Goal: Transaction & Acquisition: Purchase product/service

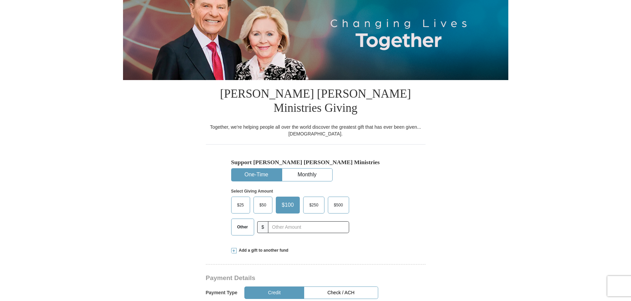
scroll to position [68, 0]
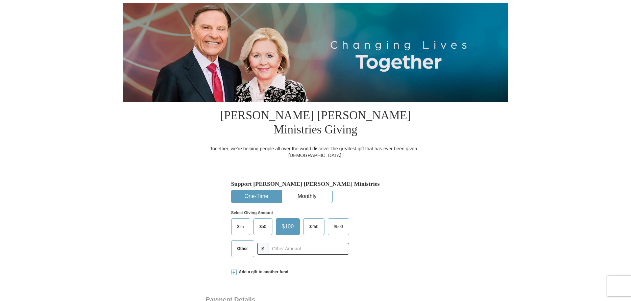
click at [245, 244] on span "Other" at bounding box center [243, 249] width 18 height 10
click at [0, 0] on input "Other" at bounding box center [0, 0] width 0 height 0
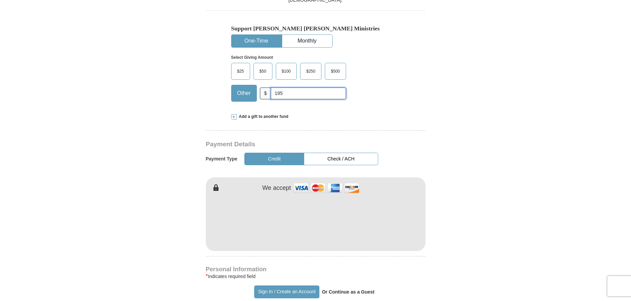
scroll to position [237, 0]
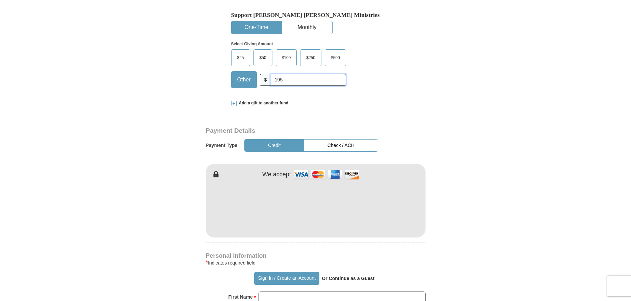
type input "195"
click at [337, 139] on button "Check / ACH" at bounding box center [341, 145] width 74 height 13
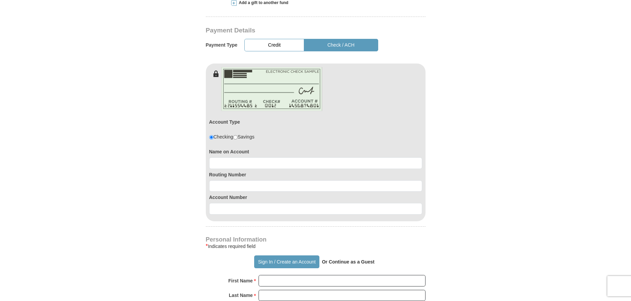
scroll to position [338, 0]
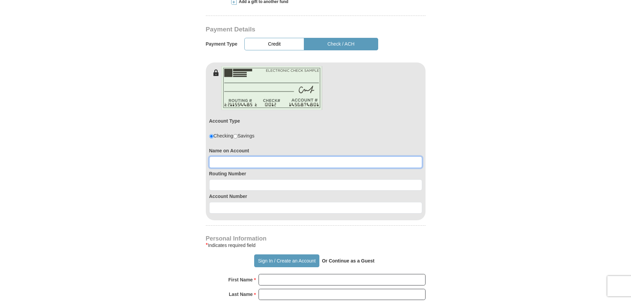
click at [233, 156] on input at bounding box center [315, 161] width 213 height 11
type input "F"
type input "Delvin J. Johnson"
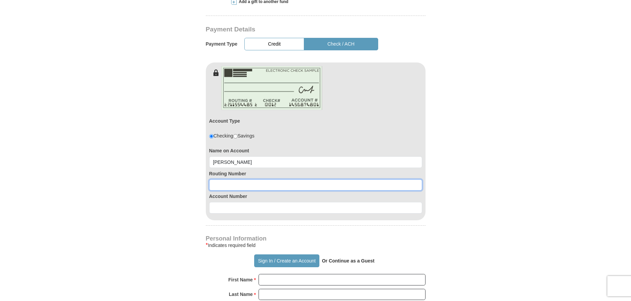
click at [218, 179] on input at bounding box center [315, 184] width 213 height 11
type input "111000614"
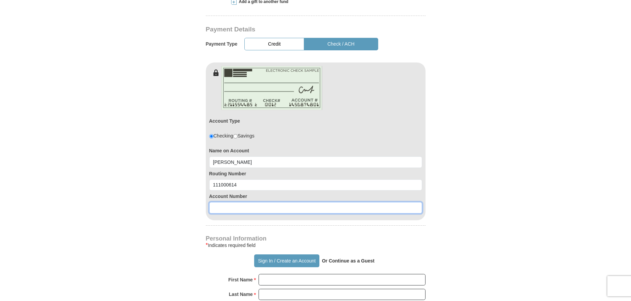
click at [215, 202] on input at bounding box center [315, 207] width 213 height 11
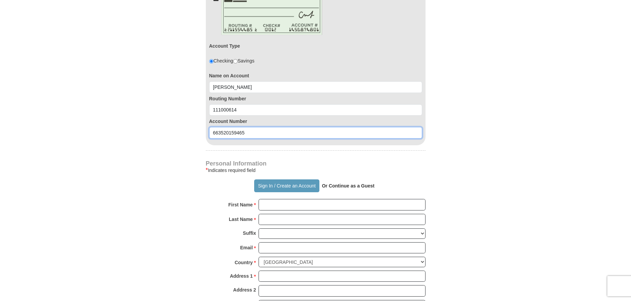
scroll to position [406, 0]
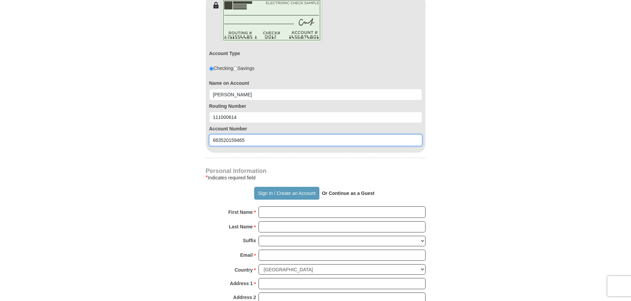
type input "663520159465"
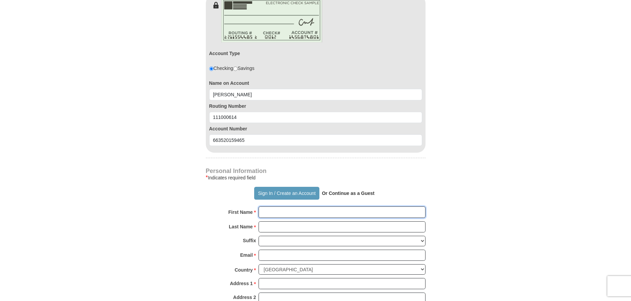
click at [269, 206] on input "First Name *" at bounding box center [342, 211] width 167 height 11
type input "Delvin J. "DJ""
type input "Johnson"
type input "djjmcj@windstream.net"
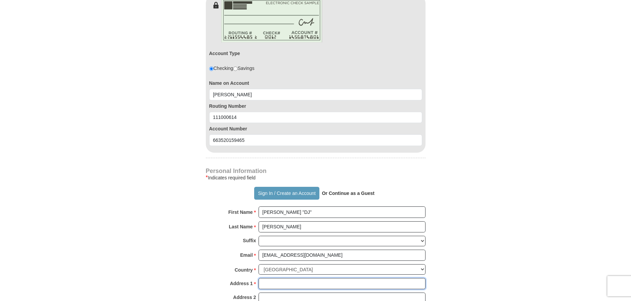
type input "15510 Amesbury Lane"
type input "Sugar Land"
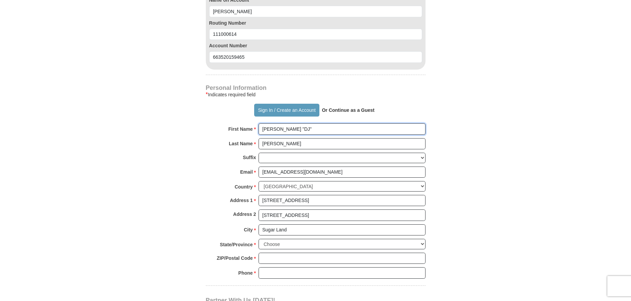
scroll to position [507, 0]
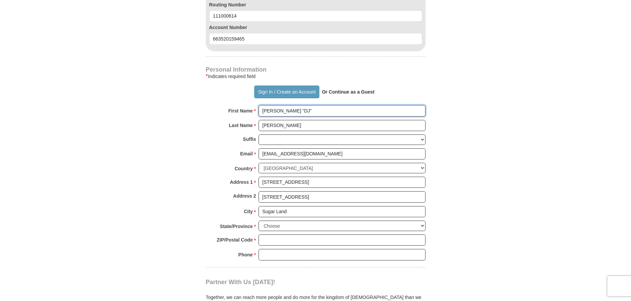
click at [292, 105] on input "Delvin J. "DJ"" at bounding box center [342, 110] width 167 height 11
click at [295, 105] on input "Delvin J. "DJ"" at bounding box center [342, 110] width 167 height 11
type input "Delvin J."
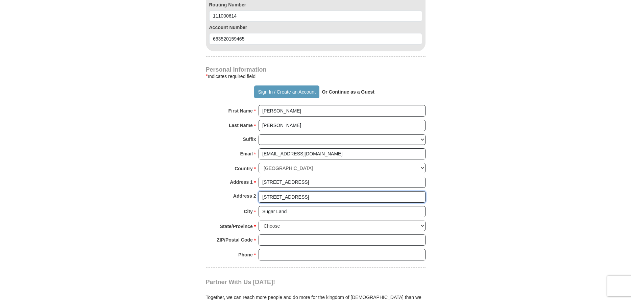
click at [313, 191] on input "15510 Amesbury Lane" at bounding box center [342, 196] width 167 height 11
click at [280, 191] on input "15510 Amesbury Lane" at bounding box center [342, 196] width 167 height 11
drag, startPoint x: 315, startPoint y: 182, endPoint x: 257, endPoint y: 181, distance: 58.5
click at [257, 191] on div "Address 2 15510 Amesbury Lane" at bounding box center [316, 198] width 220 height 15
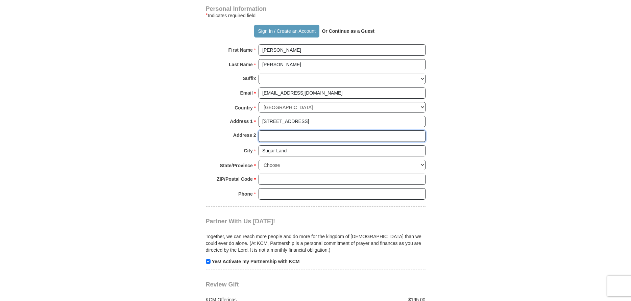
scroll to position [575, 0]
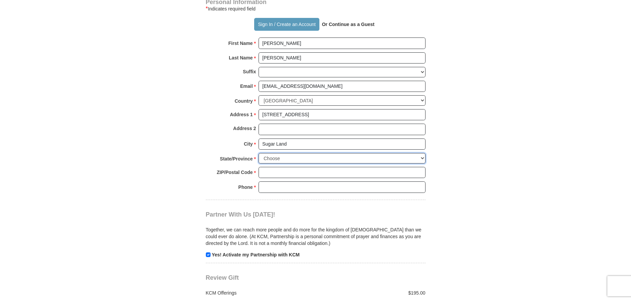
click at [422, 153] on select "Choose Alabama Alaska American Samoa Arizona Arkansas Armed Forces Americas Arm…" at bounding box center [342, 158] width 167 height 10
select select "TX"
click at [259, 153] on select "Choose Alabama Alaska American Samoa Arizona Arkansas Armed Forces Americas Arm…" at bounding box center [342, 158] width 167 height 10
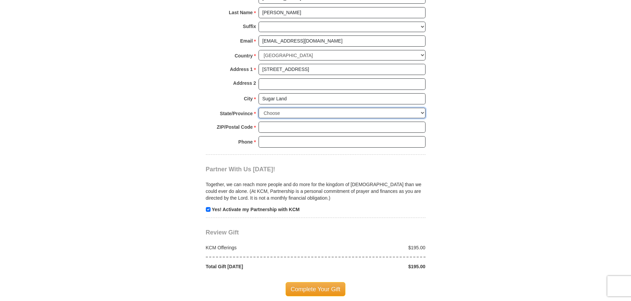
scroll to position [608, 0]
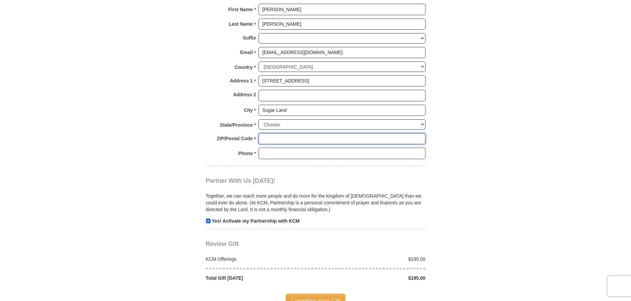
click at [266, 133] on input "ZIP/Postal Code *" at bounding box center [342, 138] width 167 height 11
type input "77478"
type input "7138995419"
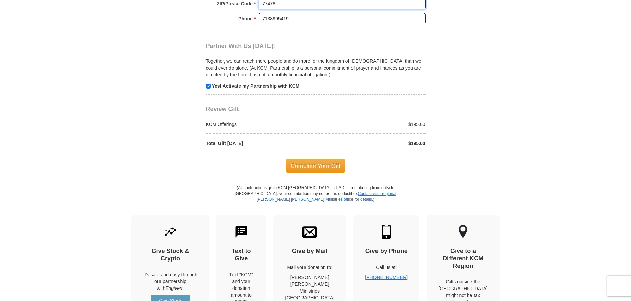
scroll to position [744, 0]
click at [209, 83] on input "checkbox" at bounding box center [208, 85] width 5 height 5
checkbox input "false"
click at [315, 159] on span "Complete Your Gift" at bounding box center [316, 166] width 60 height 14
